Goal: Task Accomplishment & Management: Manage account settings

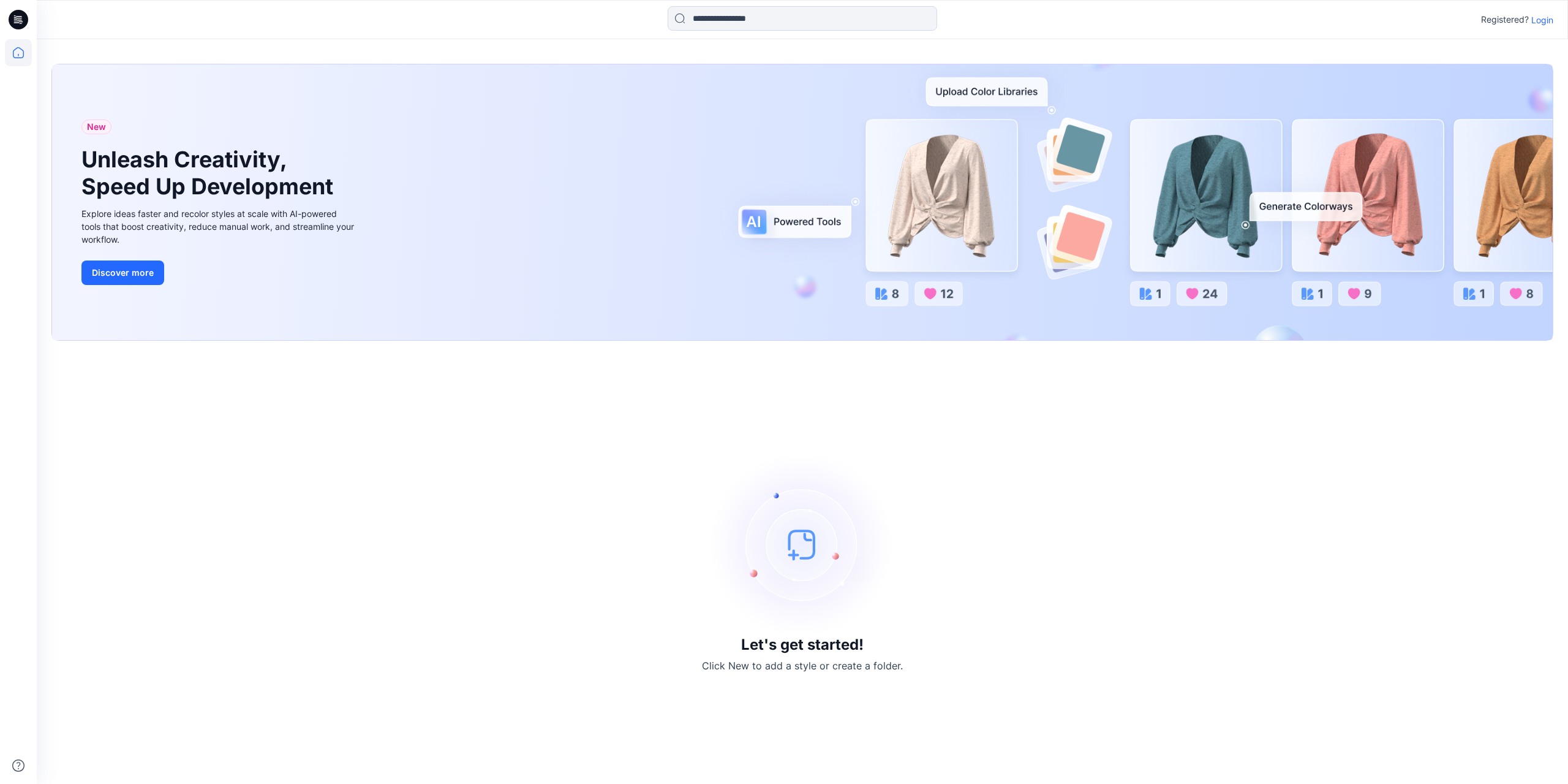
click at [1549, 16] on p "Login" at bounding box center [1543, 20] width 22 height 13
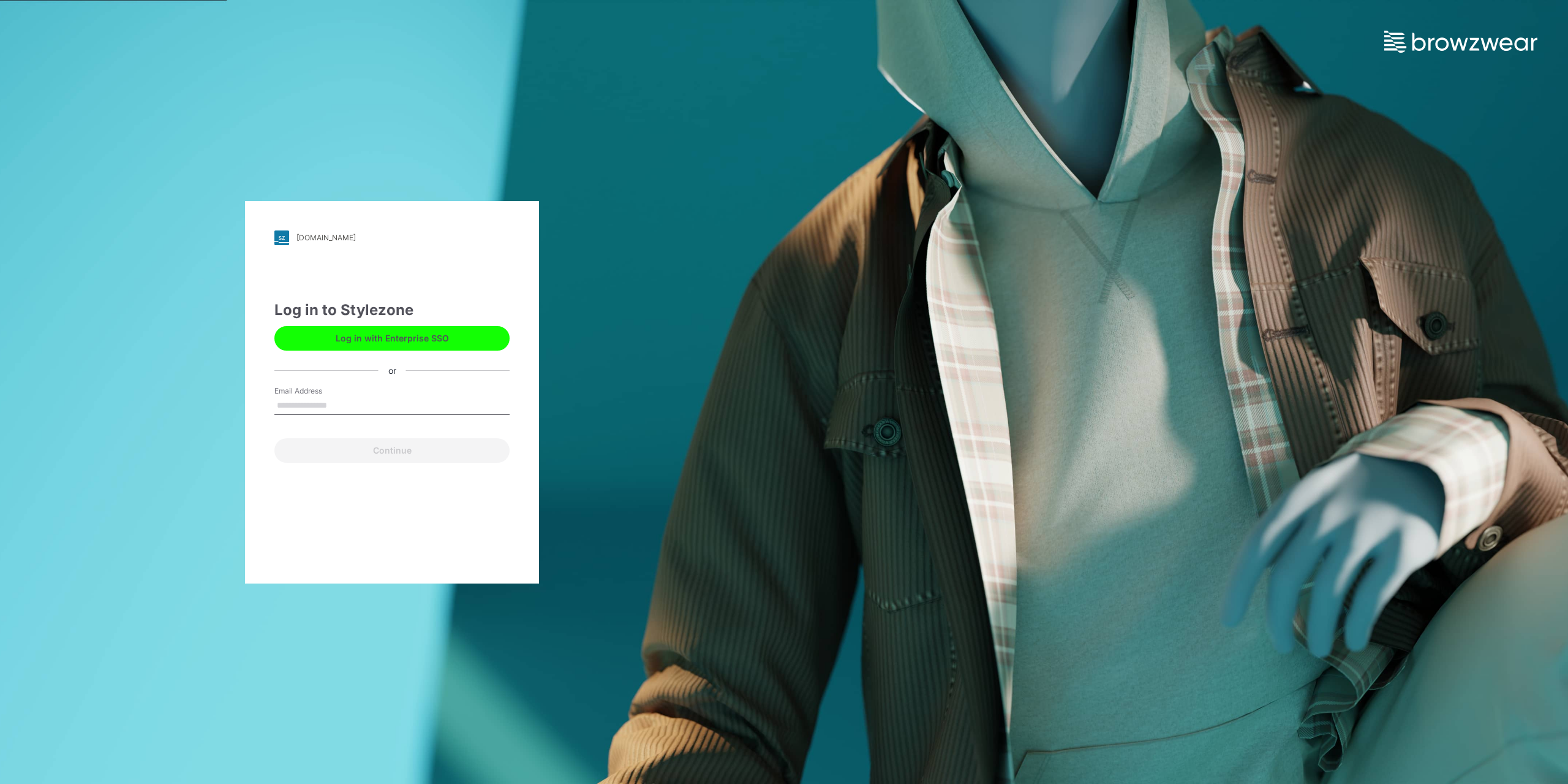
click at [316, 407] on input "Email Address" at bounding box center [392, 405] width 236 height 19
type input "*"
type input "**********"
click at [275, 438] on button "Continue" at bounding box center [392, 450] width 236 height 24
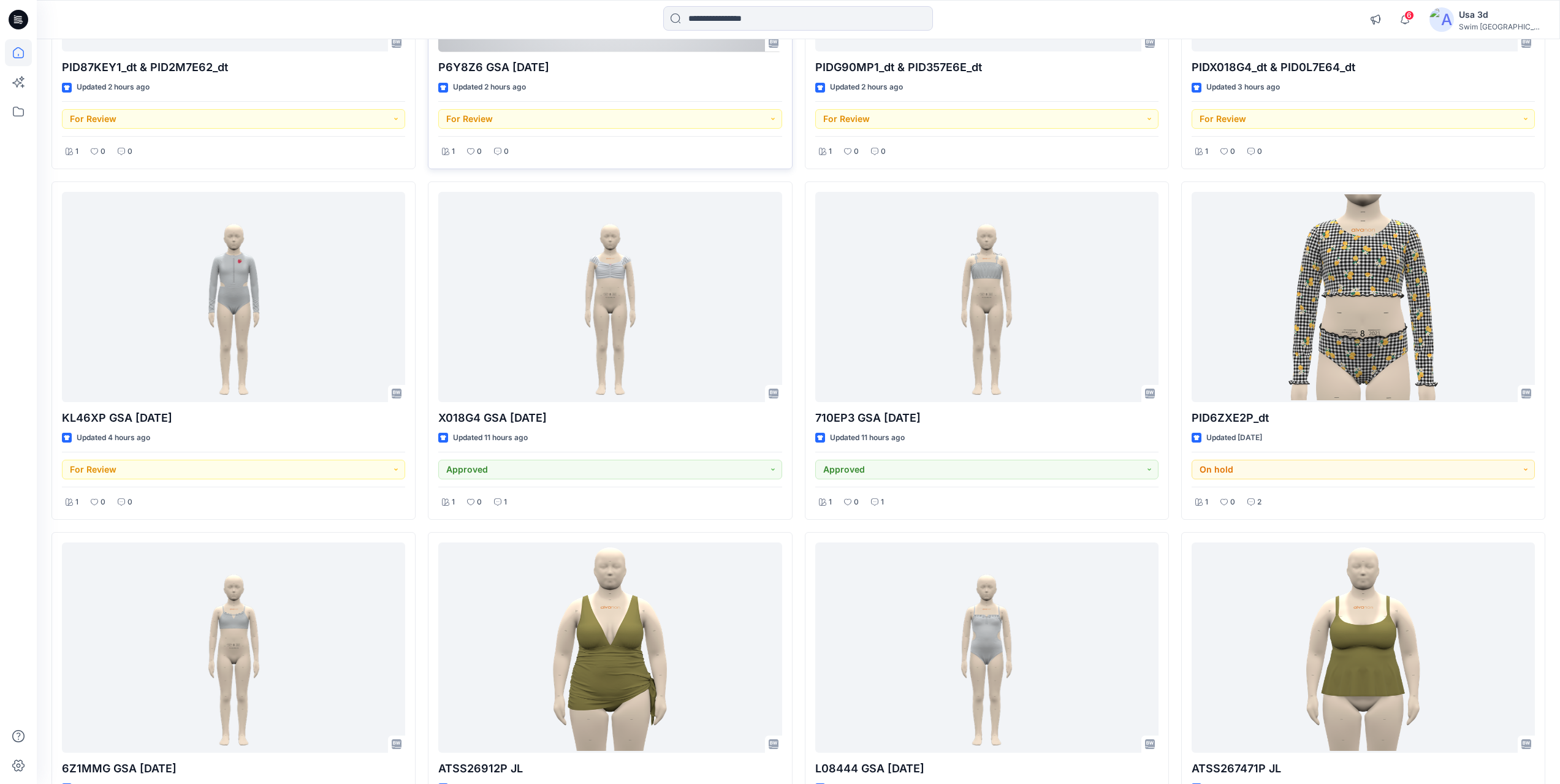
scroll to position [367, 0]
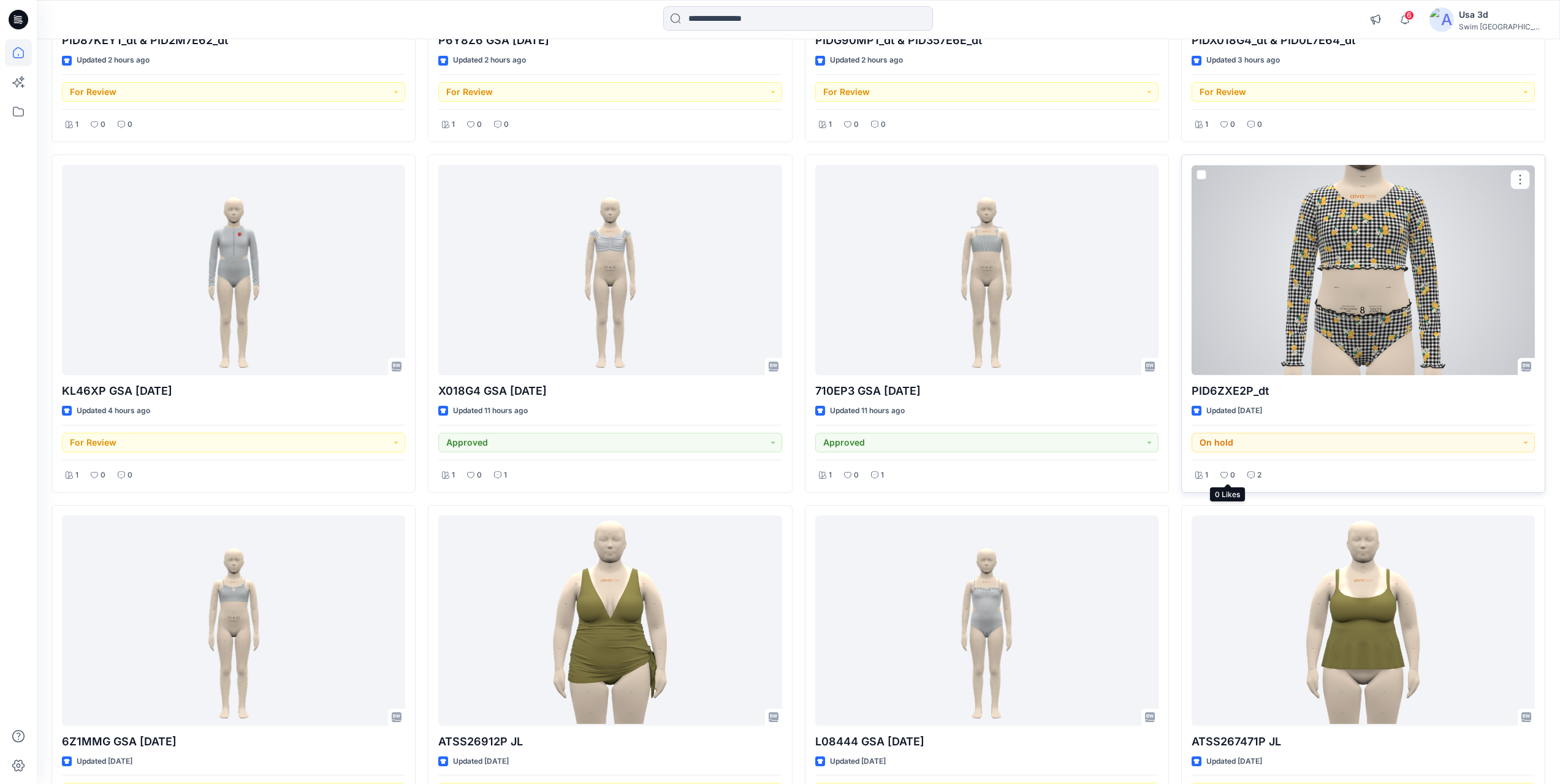
click at [1245, 471] on div "2" at bounding box center [1254, 475] width 21 height 16
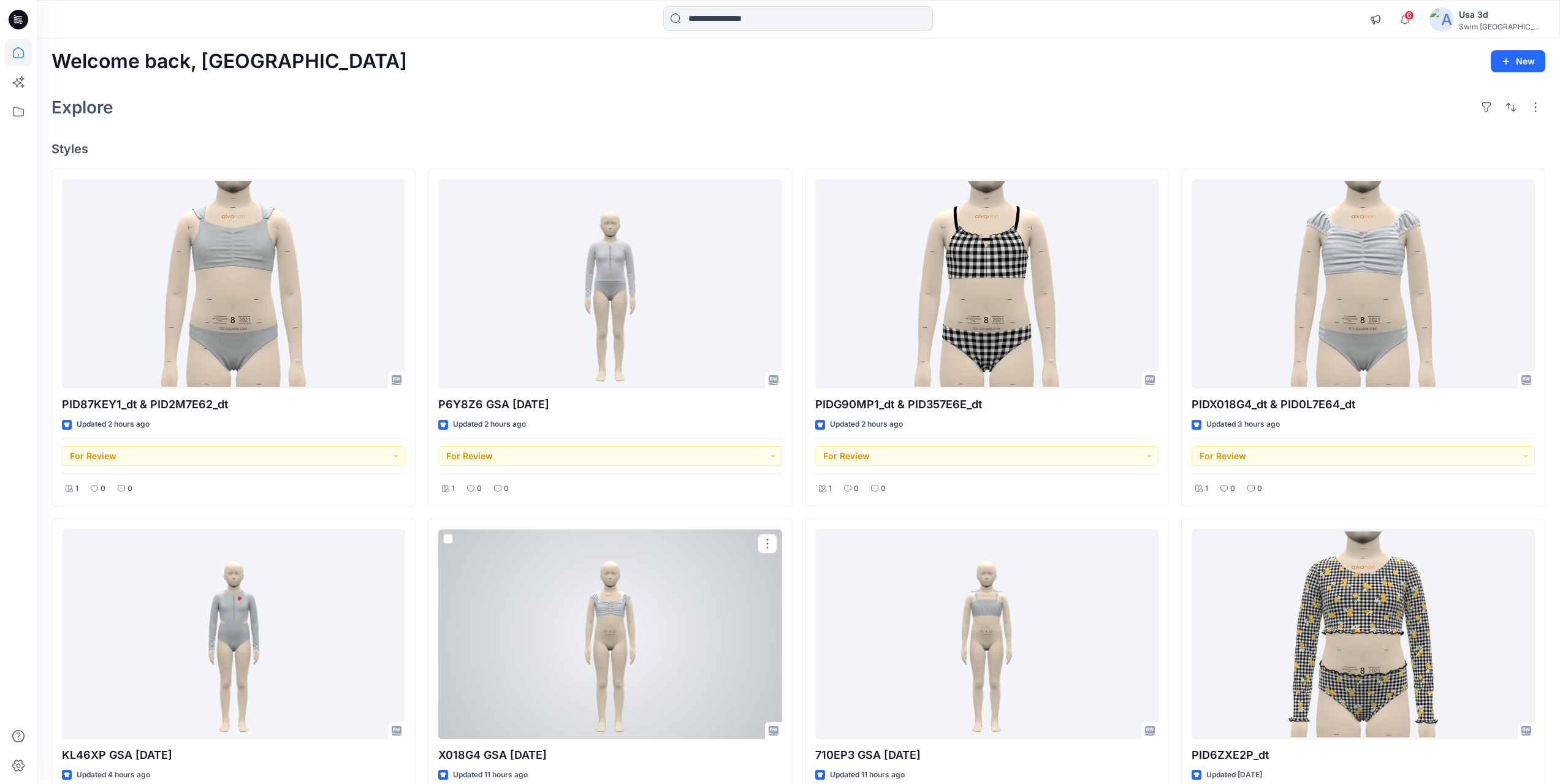
scroll to position [0, 0]
